Goal: Task Accomplishment & Management: Manage account settings

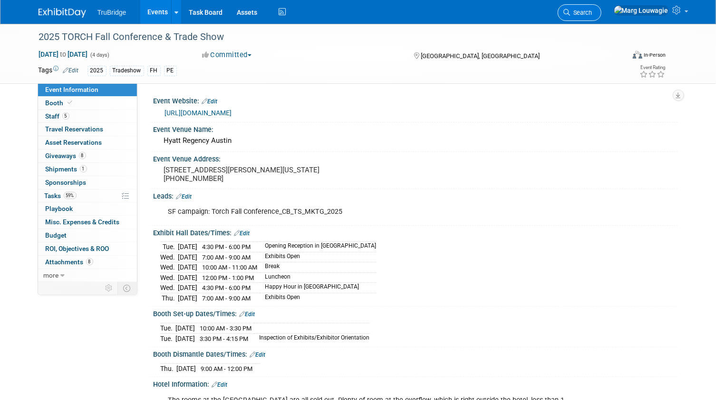
drag, startPoint x: 0, startPoint y: 0, endPoint x: 625, endPoint y: 9, distance: 625.5
click at [593, 9] on span "Search" at bounding box center [582, 12] width 22 height 7
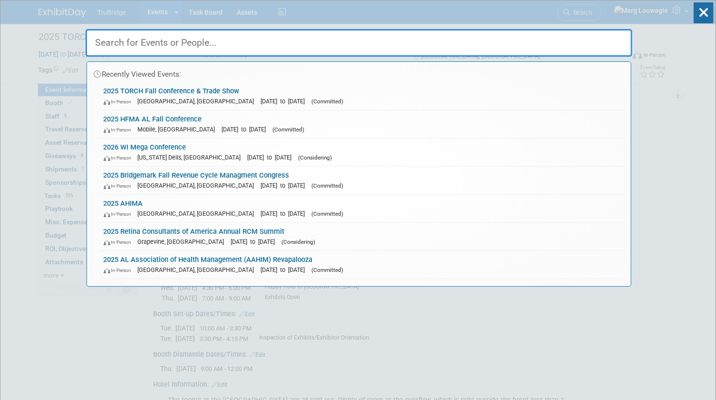
click at [603, 41] on input "text" at bounding box center [359, 43] width 547 height 28
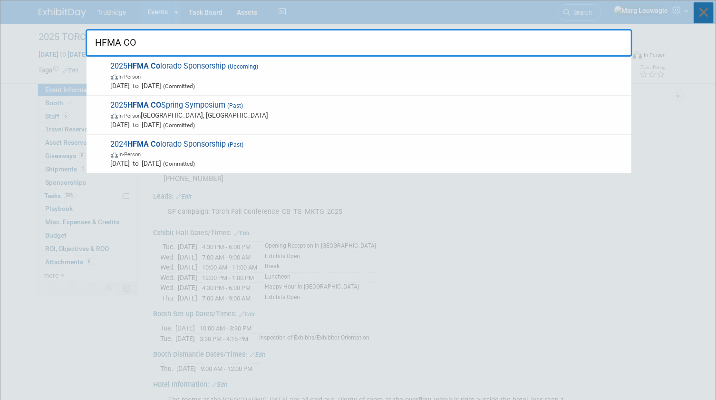
type input "HFMA CO"
click at [704, 14] on icon at bounding box center [704, 12] width 20 height 21
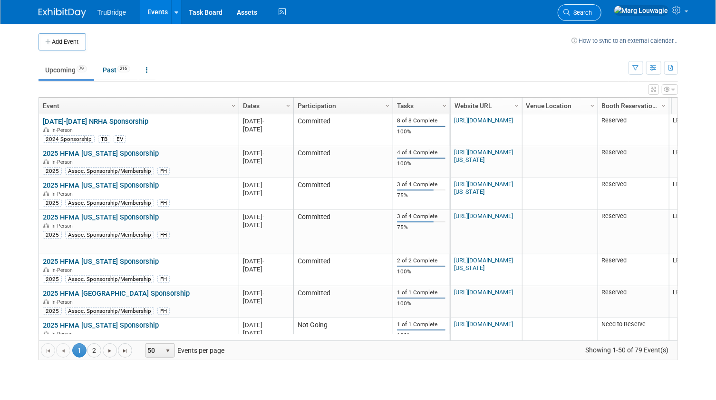
click at [593, 10] on span "Search" at bounding box center [582, 12] width 22 height 7
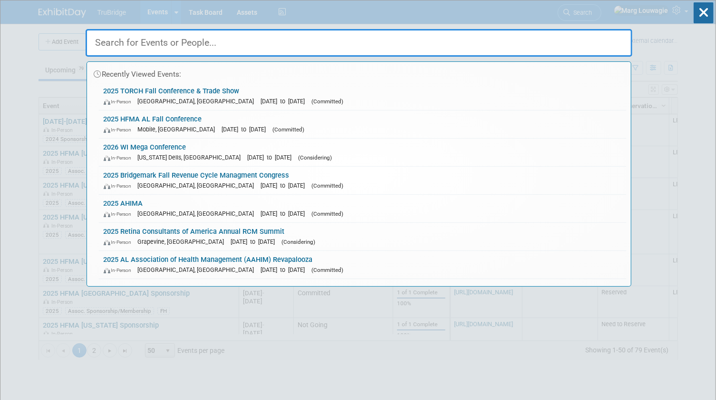
click at [585, 41] on input "text" at bounding box center [359, 43] width 547 height 28
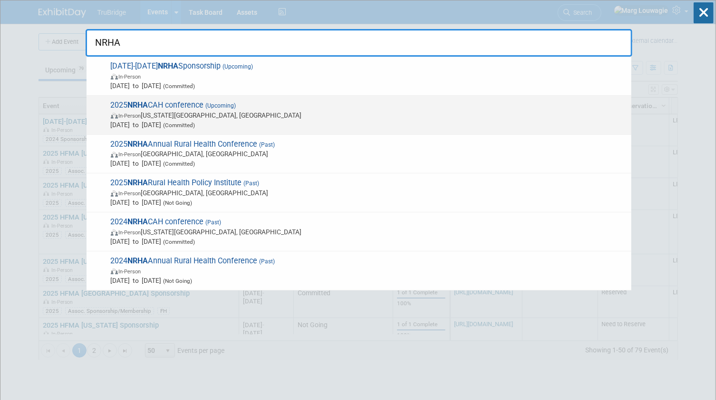
type input "NRHA"
click at [243, 120] on span "Sep 24, 2025 to Sep 27, 2025 (Committed)" at bounding box center [369, 125] width 516 height 10
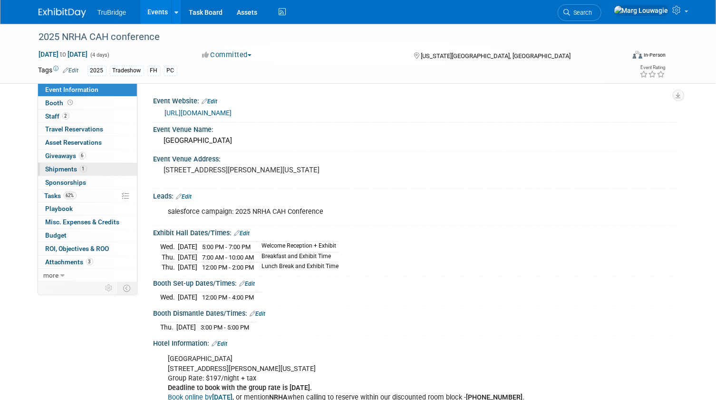
click at [72, 168] on span "Shipments 1" at bounding box center [66, 169] width 41 height 8
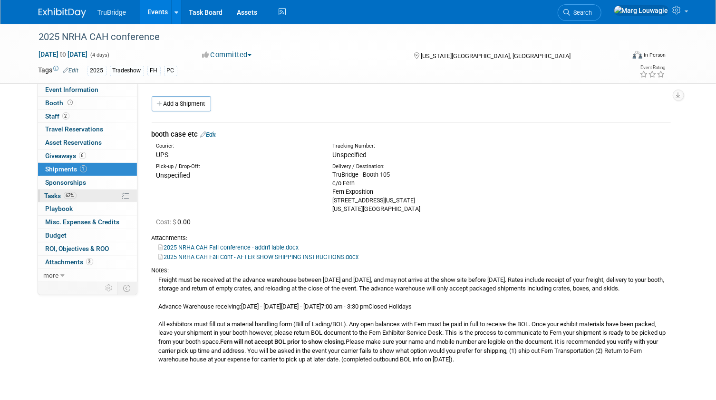
click at [52, 192] on span "Tasks 62%" at bounding box center [61, 196] width 32 height 8
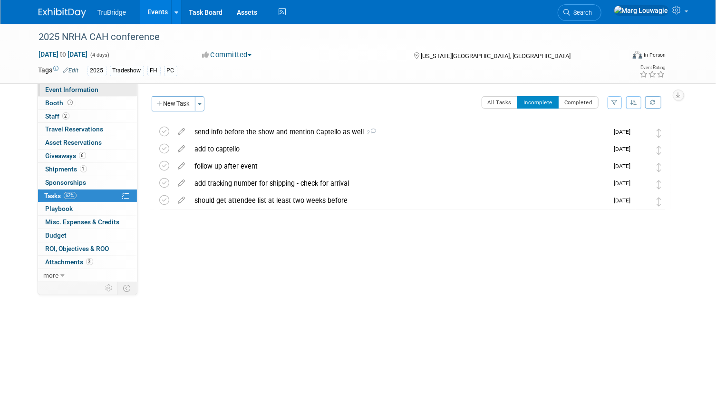
click at [93, 92] on span "Event Information" at bounding box center [72, 90] width 53 height 8
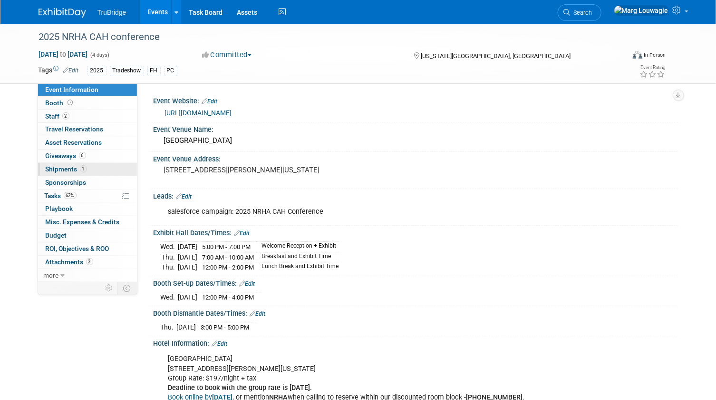
click at [61, 168] on span "Shipments 1" at bounding box center [66, 169] width 41 height 8
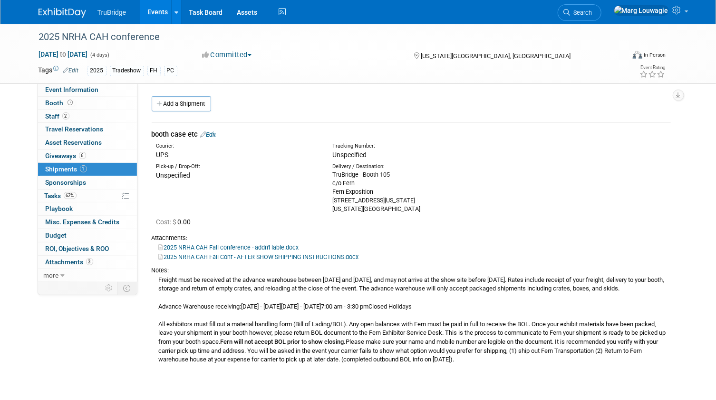
click at [214, 133] on link "Edit" at bounding box center [209, 134] width 16 height 7
click at [0, 0] on div at bounding box center [0, 0] width 0 height 0
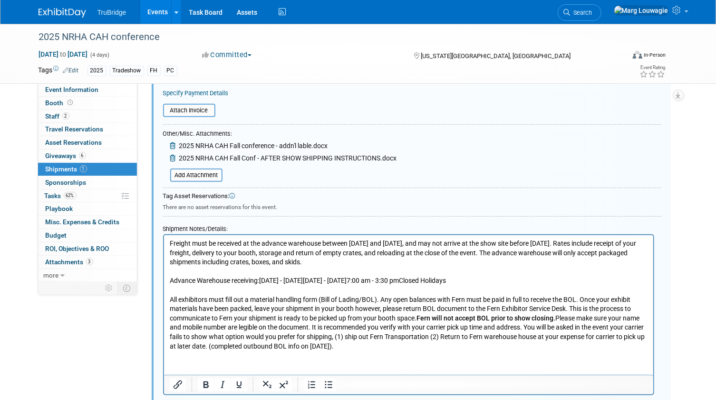
scroll to position [273, 0]
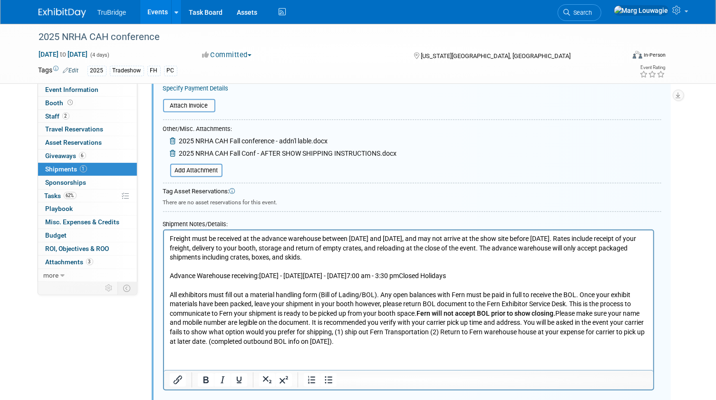
click at [170, 237] on p "Freight must be received at the advance warehouse between September 2 and Septe…" at bounding box center [408, 290] width 478 height 112
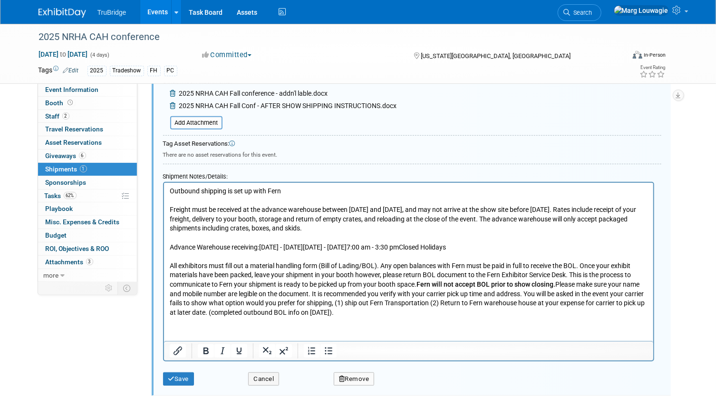
scroll to position [419, 0]
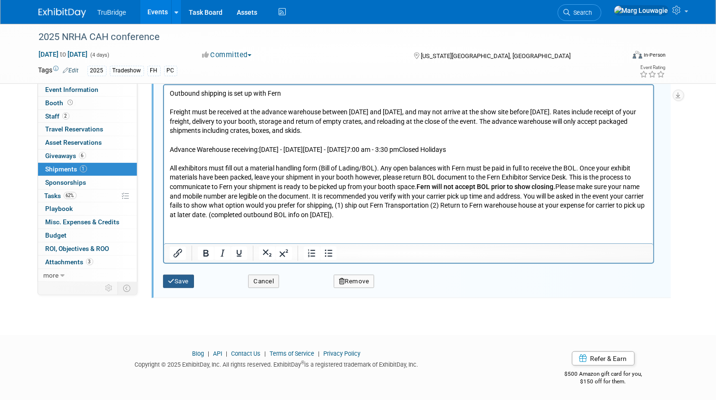
click at [187, 278] on button "Save" at bounding box center [178, 280] width 31 height 13
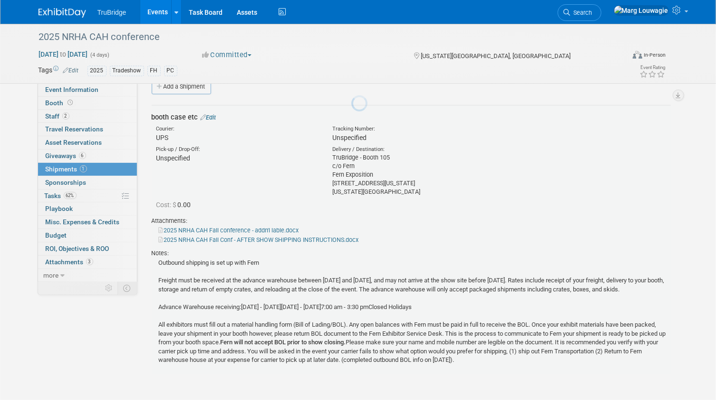
scroll to position [14, 0]
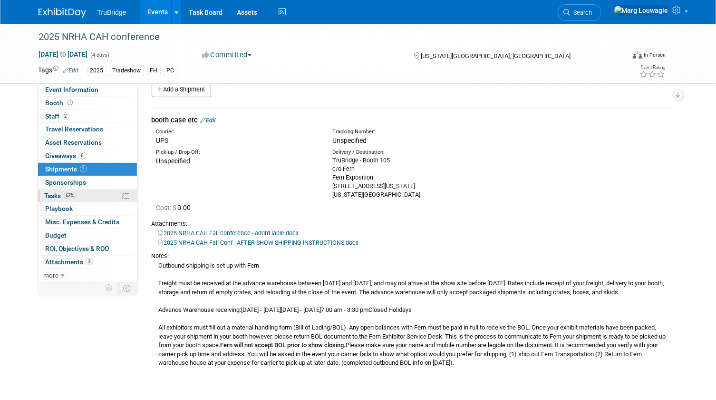
click at [57, 196] on span "Tasks 62%" at bounding box center [61, 196] width 32 height 8
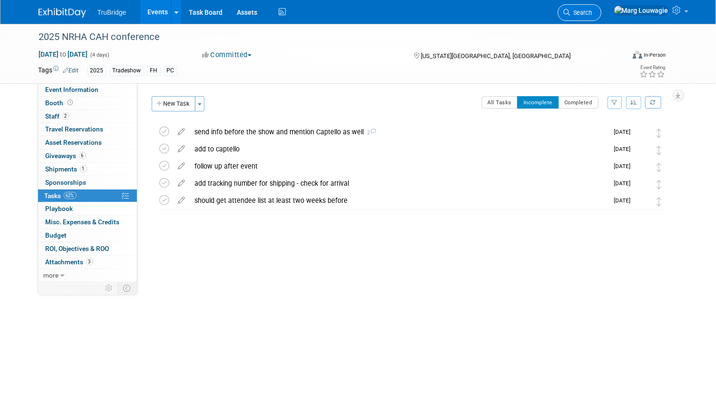
click at [602, 7] on link "Search" at bounding box center [580, 12] width 44 height 17
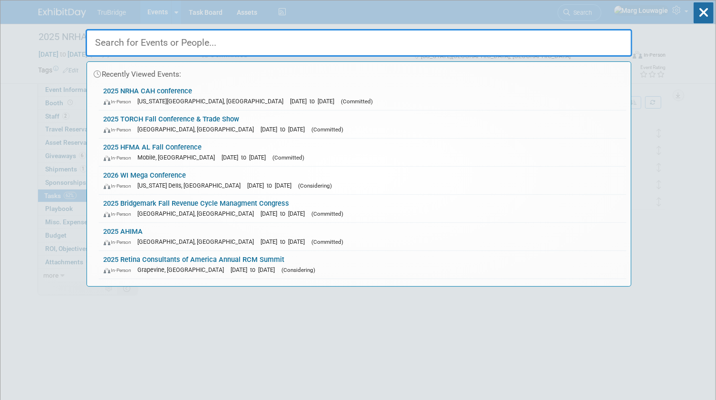
click at [605, 35] on input "text" at bounding box center [359, 43] width 547 height 28
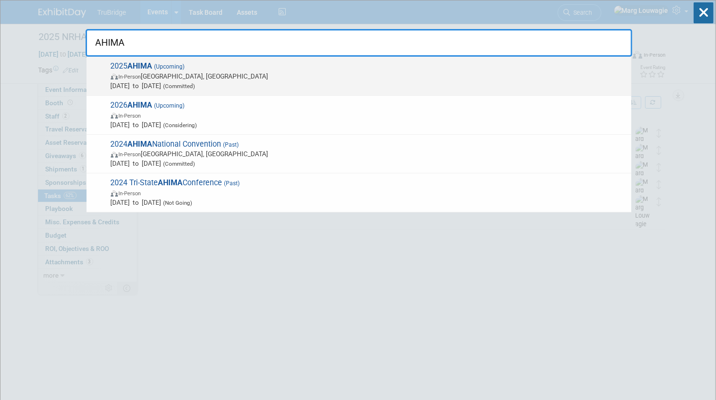
type input "AHIMA"
click at [145, 80] on span "In-Person Minneapolis, MN" at bounding box center [369, 76] width 516 height 10
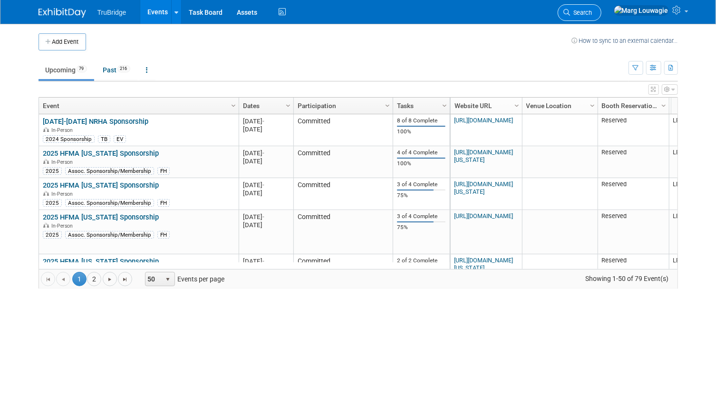
click at [490, 9] on span "Search" at bounding box center [582, 12] width 22 height 7
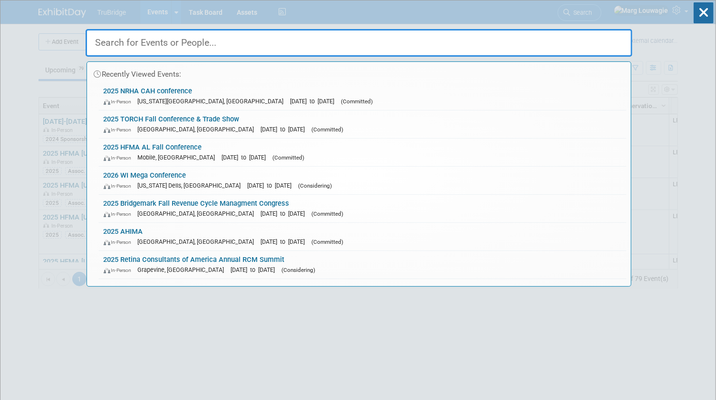
click at [490, 39] on input "text" at bounding box center [359, 43] width 547 height 28
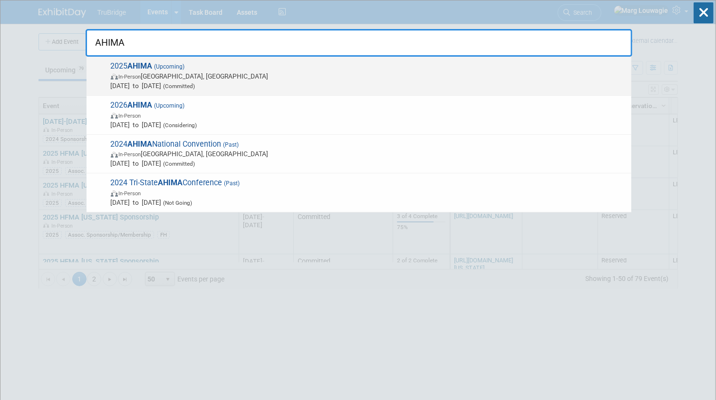
type input "AHIMA"
click at [259, 78] on span "In-Person Minneapolis, MN" at bounding box center [369, 76] width 516 height 10
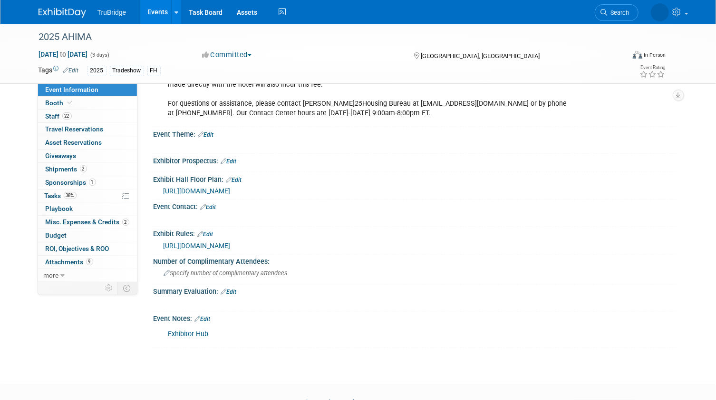
scroll to position [821, 0]
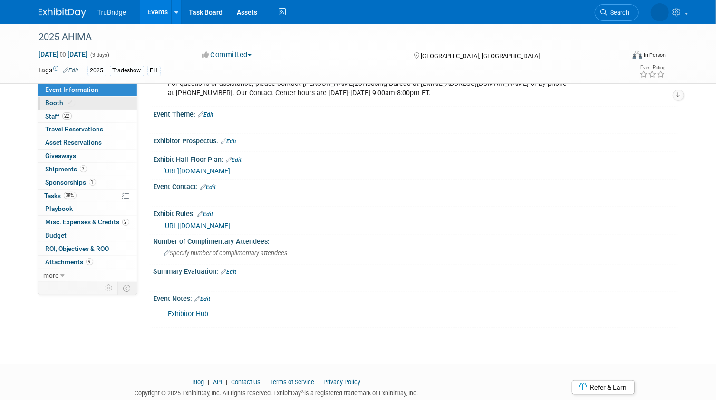
click at [90, 105] on link "Booth" at bounding box center [87, 103] width 99 height 13
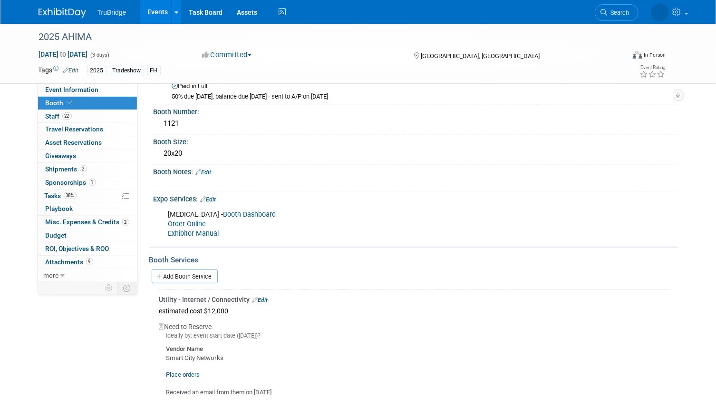
scroll to position [86, 0]
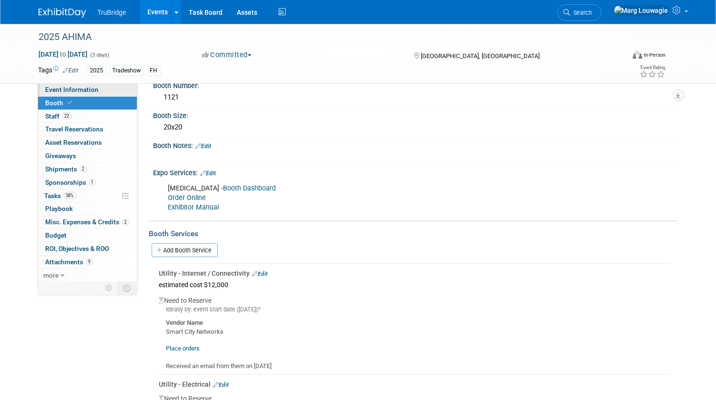
click at [113, 88] on link "Event Information" at bounding box center [87, 89] width 99 height 13
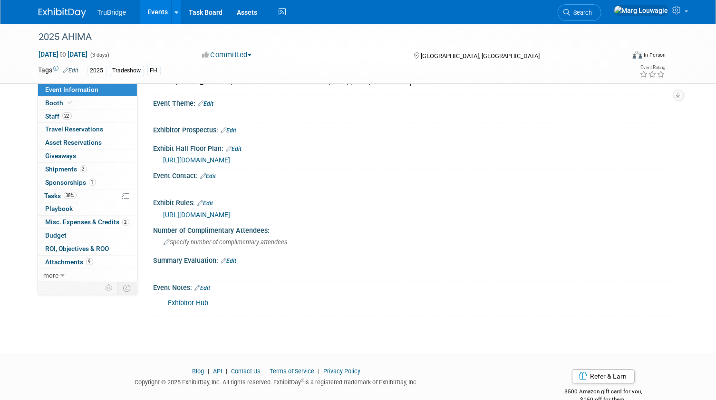
scroll to position [838, 0]
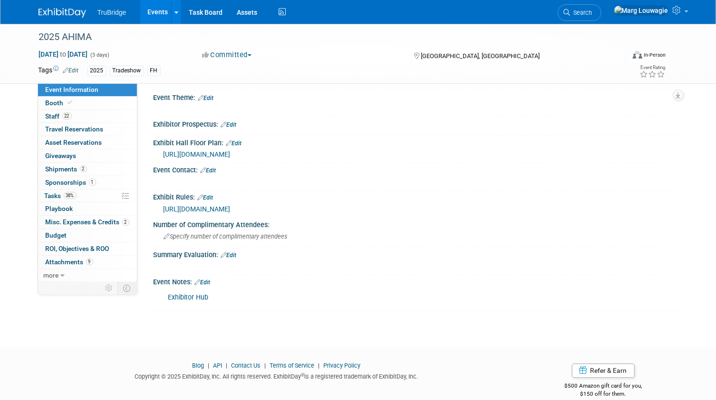
click at [190, 293] on link "Exhibitor Hub" at bounding box center [188, 297] width 40 height 8
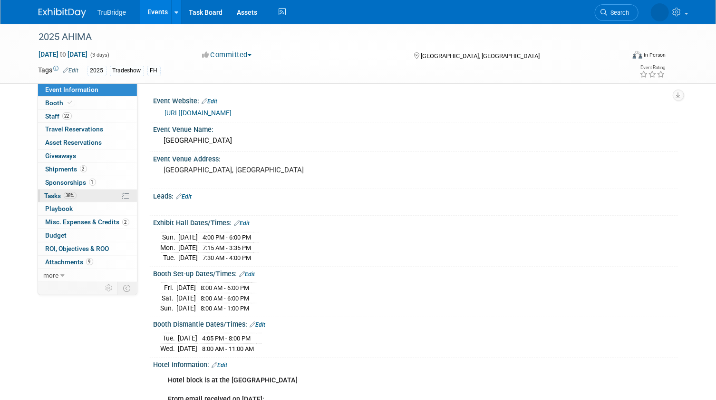
click at [48, 192] on span "Tasks 38%" at bounding box center [61, 196] width 32 height 8
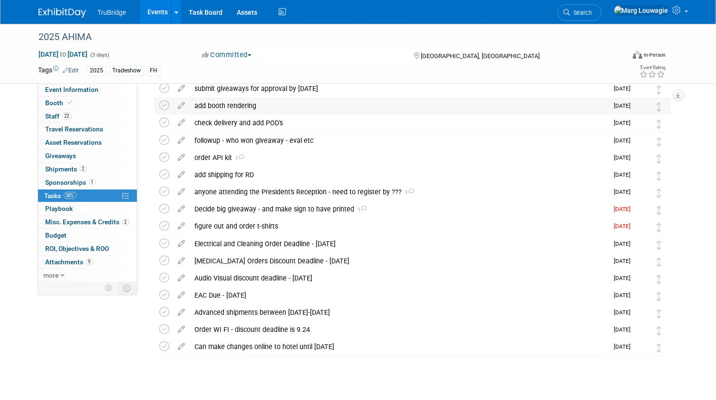
scroll to position [61, 0]
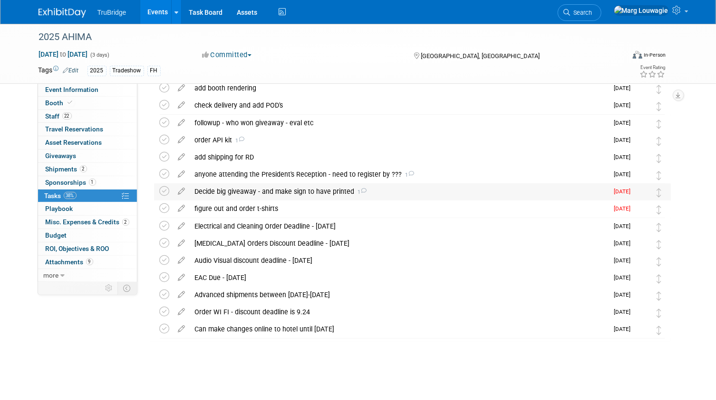
click at [240, 189] on div "Decide big giveaway - and make sign to have printed 1" at bounding box center [399, 191] width 419 height 16
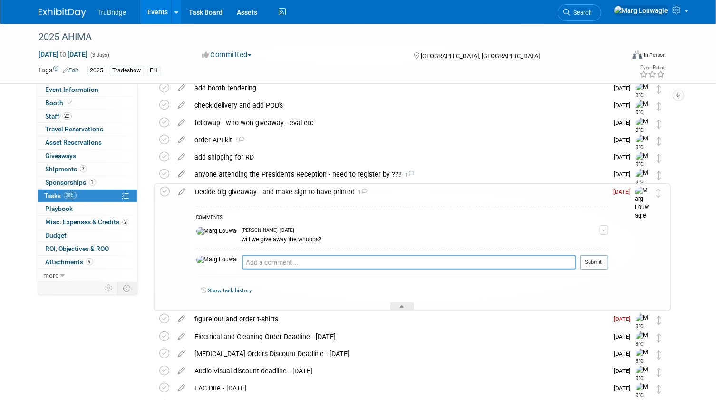
click at [266, 261] on textarea at bounding box center [409, 262] width 334 height 14
type textarea "we are not giving away a higher priced giveaway this year due to having the t-s…"
click at [595, 258] on button "Submit" at bounding box center [594, 262] width 28 height 14
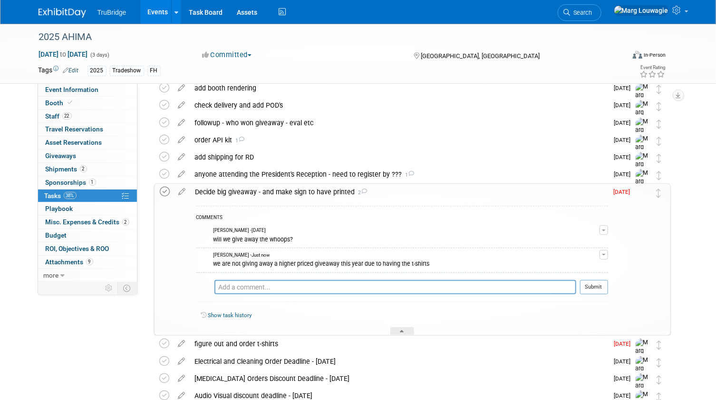
click at [163, 189] on icon at bounding box center [165, 191] width 10 height 10
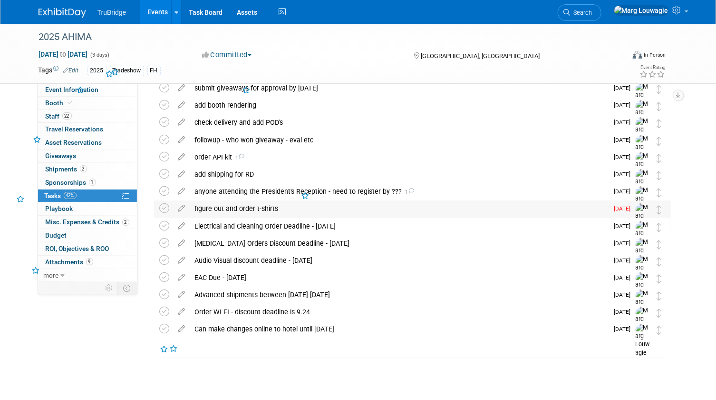
scroll to position [43, 0]
click at [260, 206] on div "figure out and order t-shirts" at bounding box center [399, 209] width 419 height 16
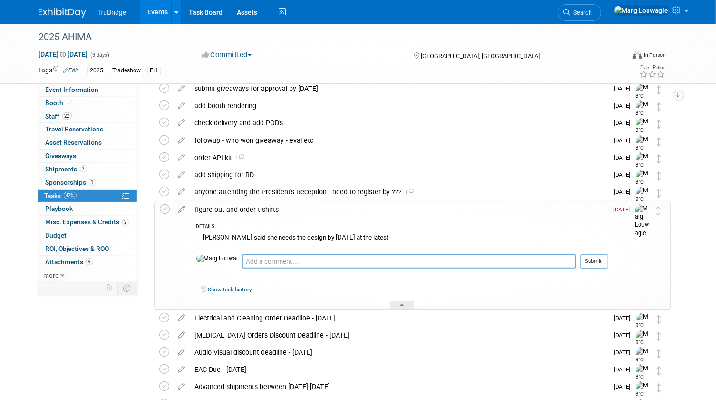
scroll to position [61, 0]
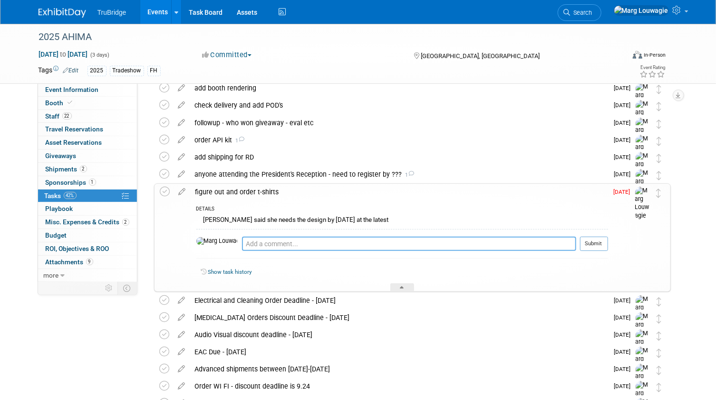
click at [362, 242] on textarea at bounding box center [409, 243] width 334 height 14
type textarea "will be deciding on 8.21"
click at [600, 244] on button "Submit" at bounding box center [594, 243] width 28 height 14
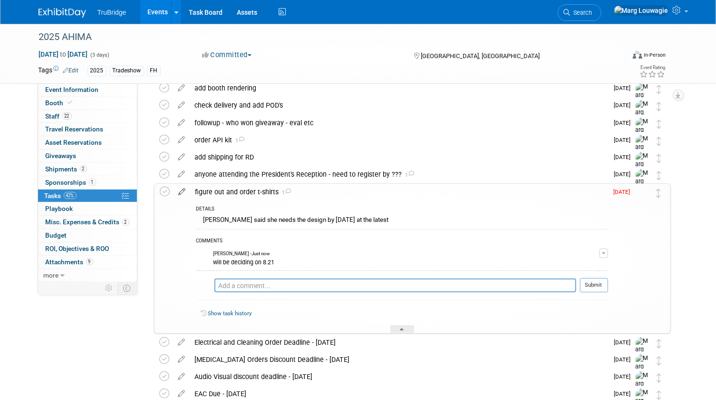
click at [181, 190] on icon at bounding box center [182, 190] width 17 height 12
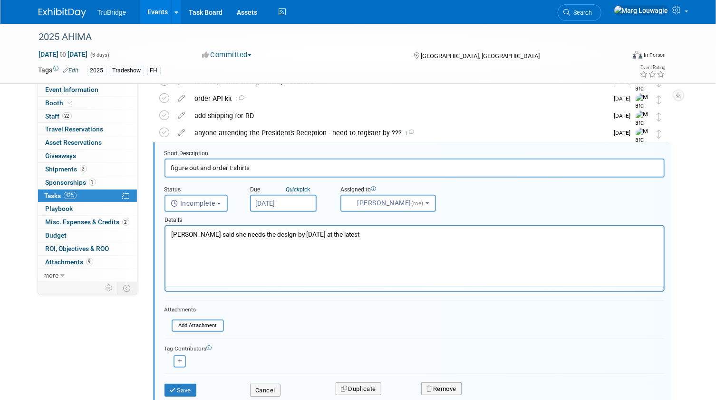
scroll to position [0, 0]
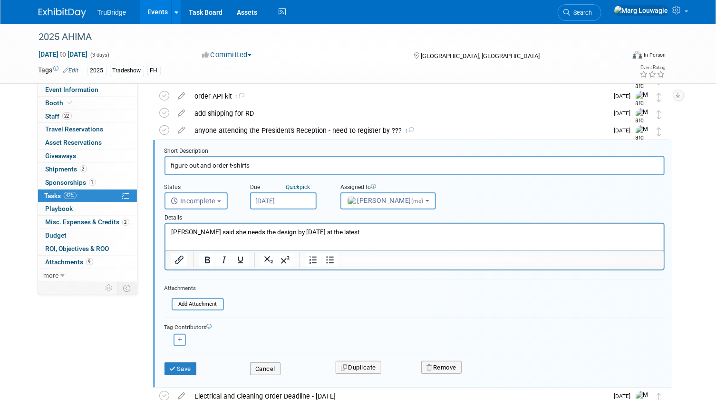
click at [293, 202] on input "Aug 15, 2025" at bounding box center [283, 200] width 67 height 17
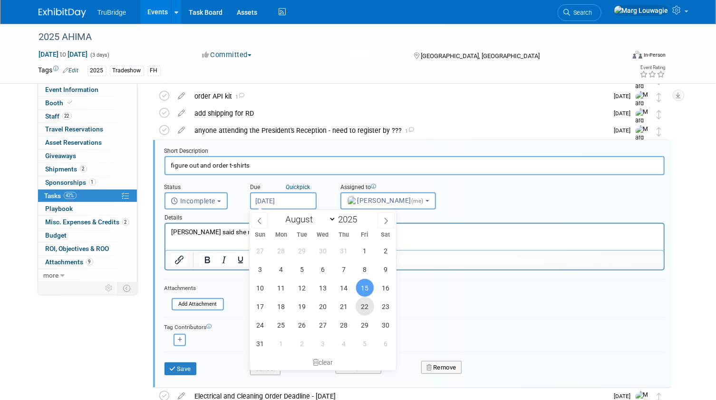
click at [364, 302] on span "22" at bounding box center [365, 306] width 19 height 19
type input "Aug 22, 2025"
click at [364, 302] on form "Short Description figure out and order t-shirts Status <i class="far fa-clock" …" at bounding box center [414, 265] width 515 height 237
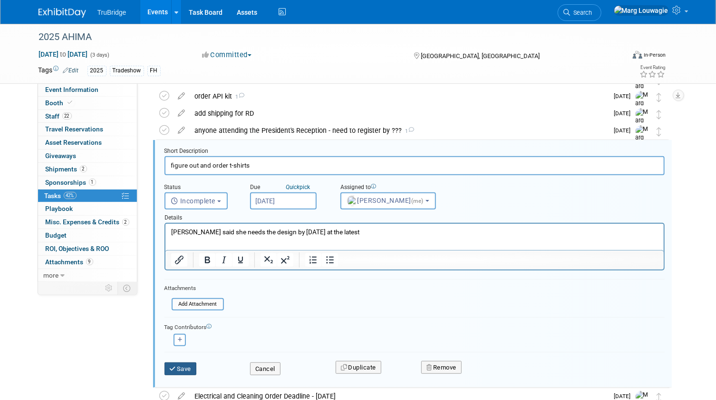
click at [183, 366] on button "Save" at bounding box center [181, 368] width 32 height 13
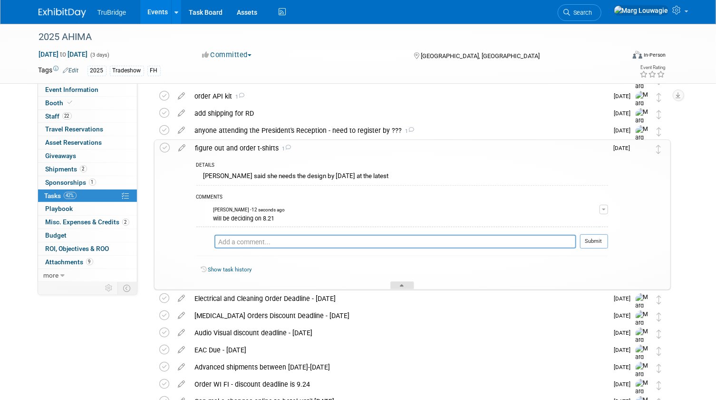
click at [402, 285] on icon at bounding box center [402, 287] width 4 height 6
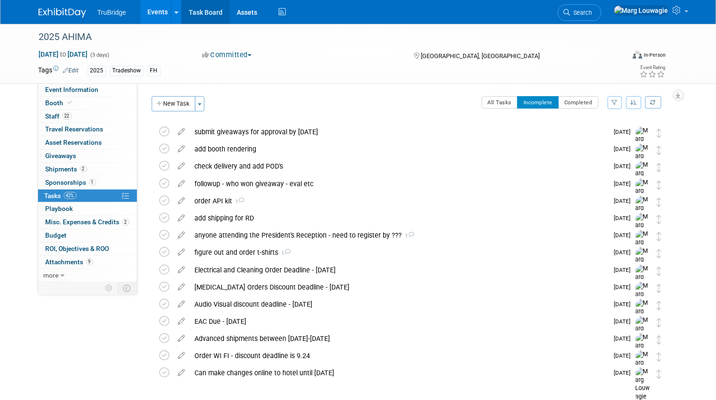
click at [190, 9] on link "Task Board" at bounding box center [206, 12] width 48 height 24
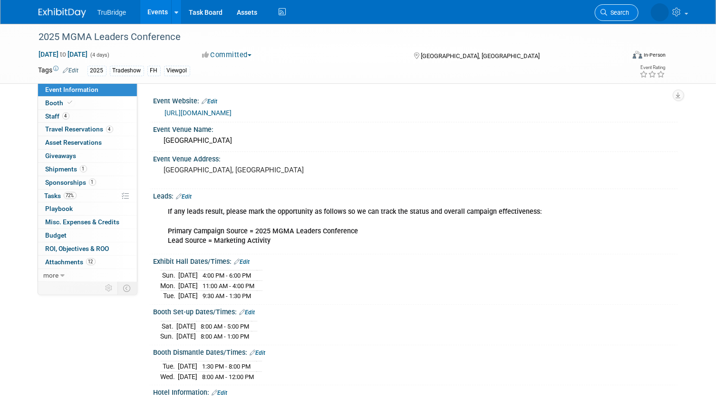
click at [610, 12] on span "Search" at bounding box center [619, 12] width 22 height 7
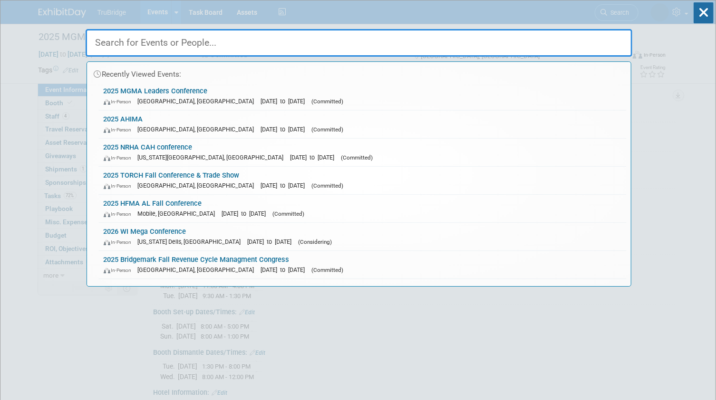
click at [528, 47] on input "text" at bounding box center [359, 43] width 547 height 28
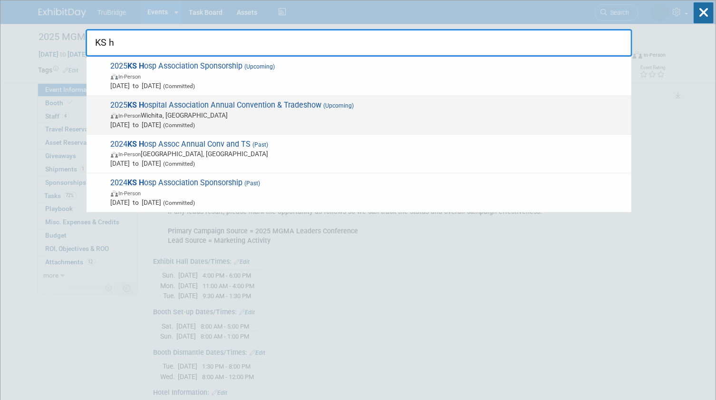
type input "KS h"
click at [262, 113] on span "In-Person [GEOGRAPHIC_DATA], [GEOGRAPHIC_DATA]" at bounding box center [369, 115] width 516 height 10
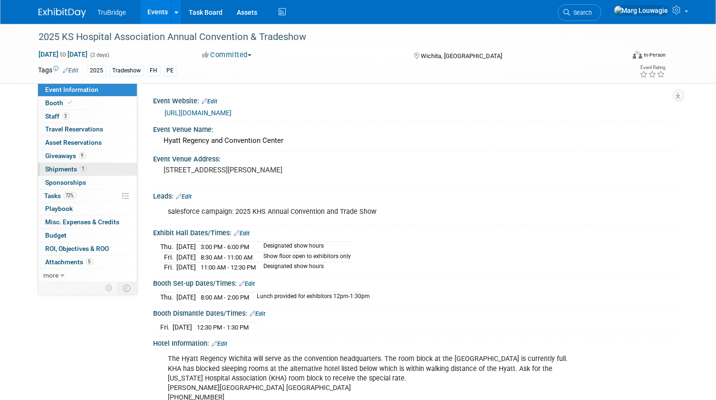
drag, startPoint x: 68, startPoint y: 173, endPoint x: 76, endPoint y: 169, distance: 8.7
click at [68, 173] on link "1 Shipments 1" at bounding box center [87, 169] width 99 height 13
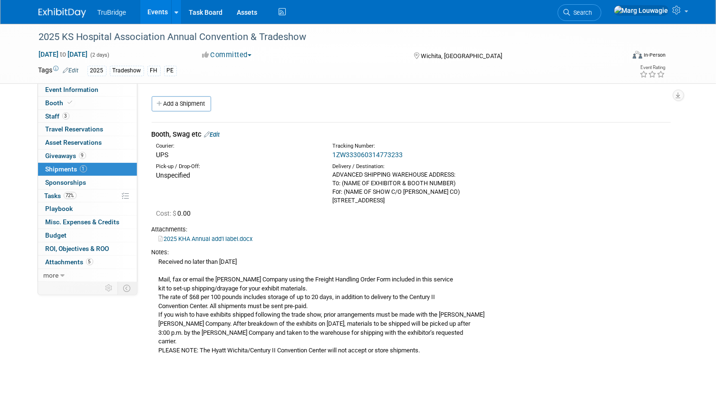
click at [386, 154] on link "1ZW333060314773233" at bounding box center [367, 155] width 70 height 8
click at [220, 132] on link "Edit" at bounding box center [213, 134] width 16 height 7
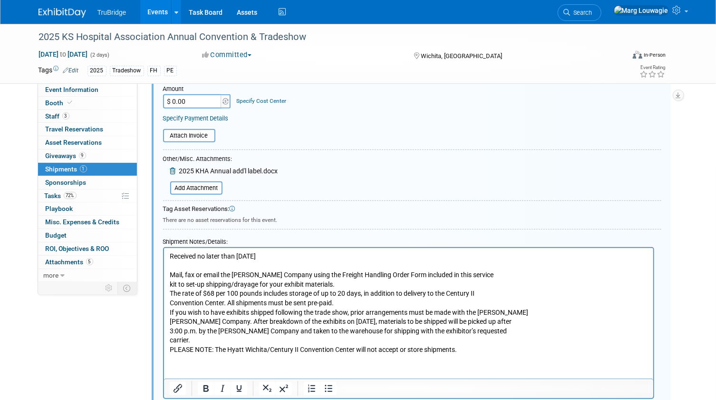
scroll to position [230, 0]
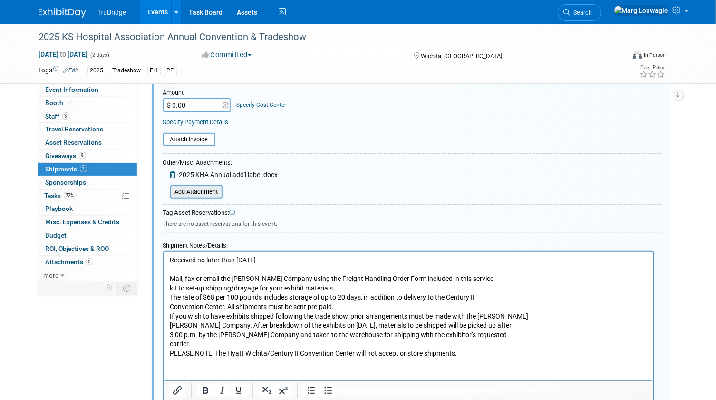
click at [212, 191] on input "file" at bounding box center [164, 191] width 113 height 11
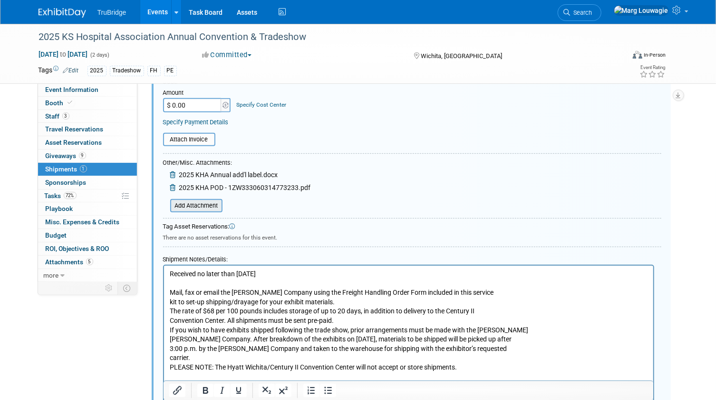
click at [207, 205] on input "file" at bounding box center [164, 205] width 113 height 11
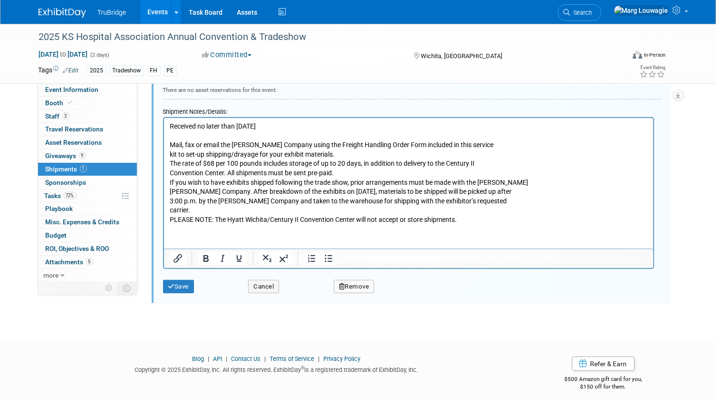
scroll to position [397, 0]
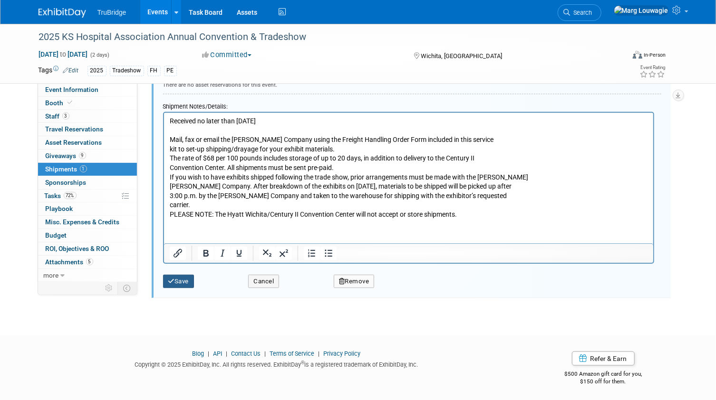
click at [188, 283] on button "Save" at bounding box center [178, 280] width 31 height 13
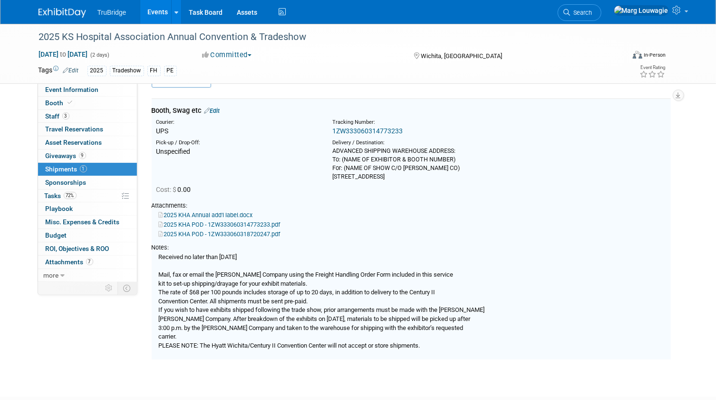
scroll to position [14, 0]
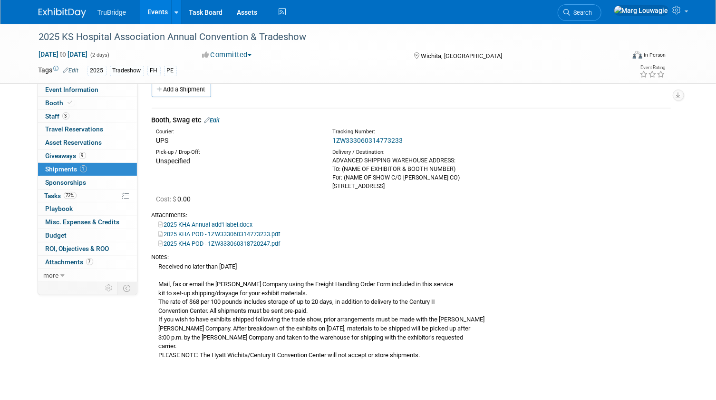
click at [635, 47] on div "2025 KS Hospital Association Annual Convention & Tradeshow" at bounding box center [352, 37] width 642 height 26
click at [59, 194] on span "Tasks 72%" at bounding box center [61, 196] width 32 height 8
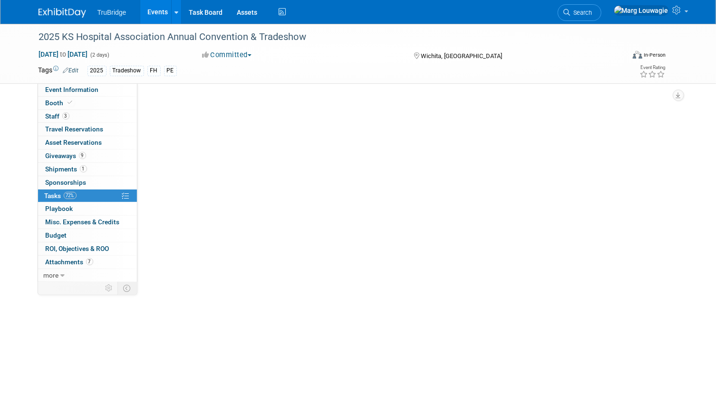
scroll to position [0, 0]
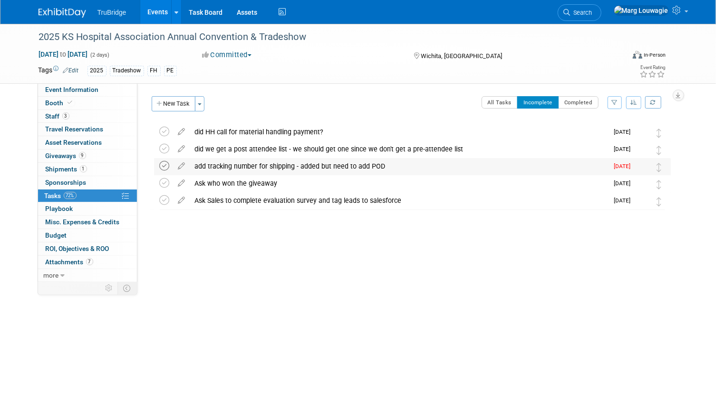
click at [166, 166] on icon at bounding box center [165, 166] width 10 height 10
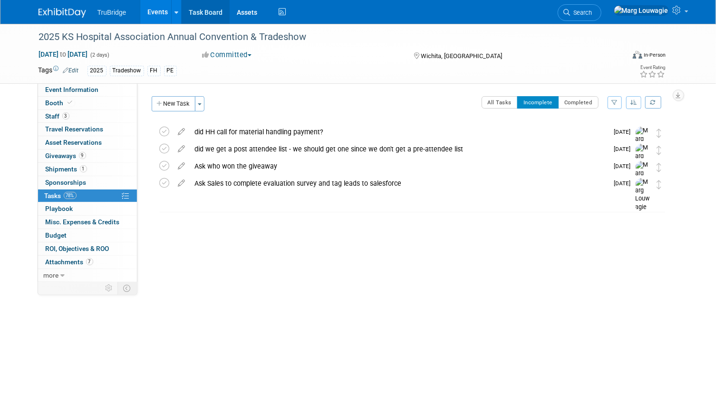
click at [210, 14] on link "Task Board" at bounding box center [206, 12] width 48 height 24
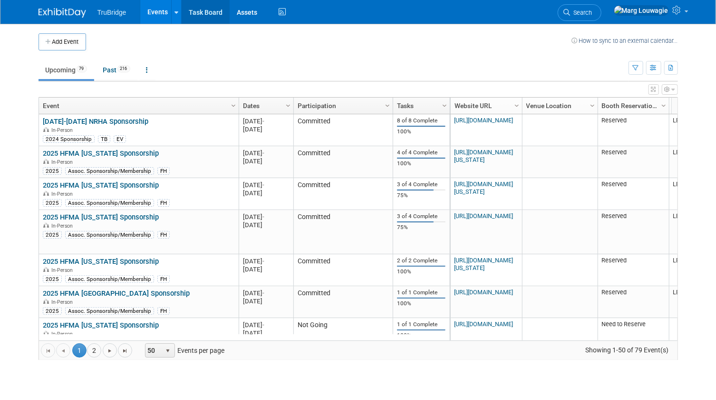
click at [218, 10] on link "Task Board" at bounding box center [206, 12] width 48 height 24
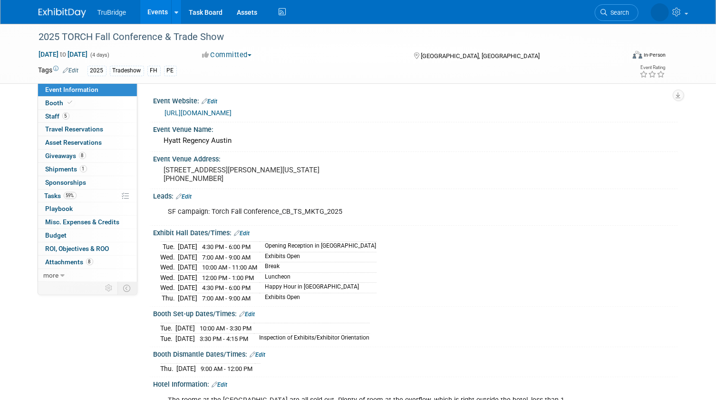
click at [203, 113] on link "[URL][DOMAIN_NAME]" at bounding box center [198, 113] width 67 height 8
